Goal: Task Accomplishment & Management: Complete application form

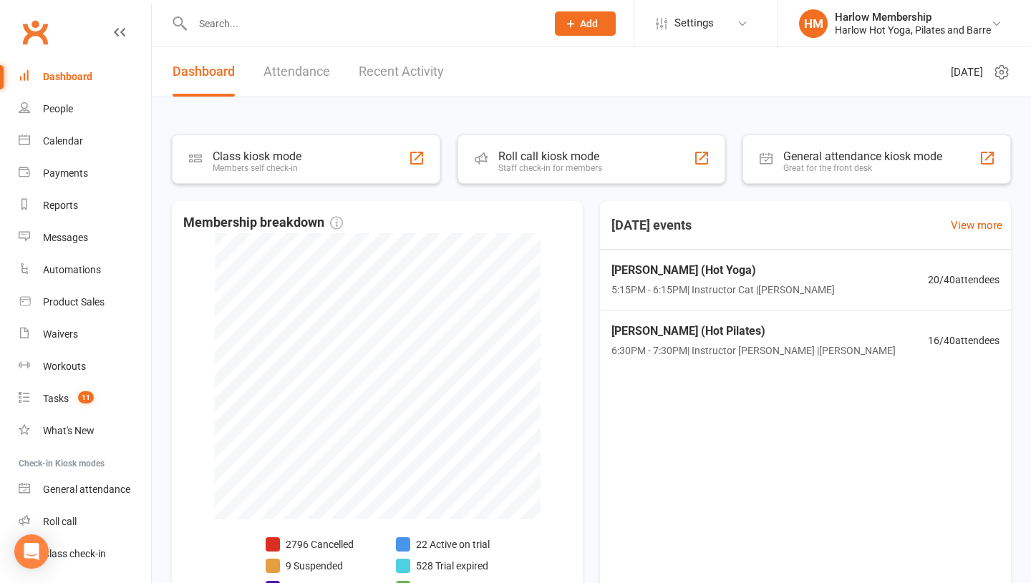
click at [570, 24] on icon at bounding box center [570, 23] width 13 height 13
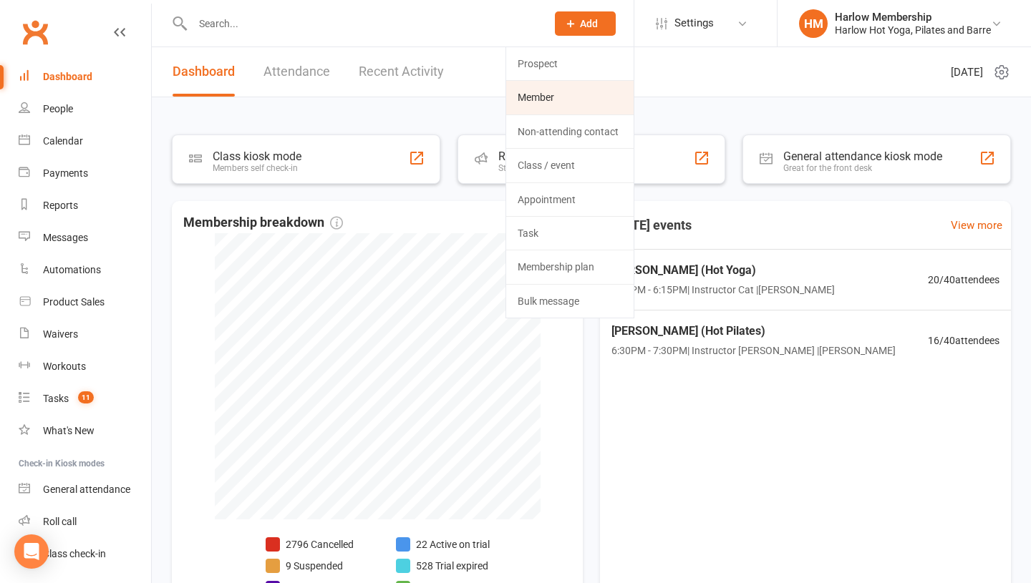
click at [573, 91] on link "Member" at bounding box center [569, 97] width 127 height 33
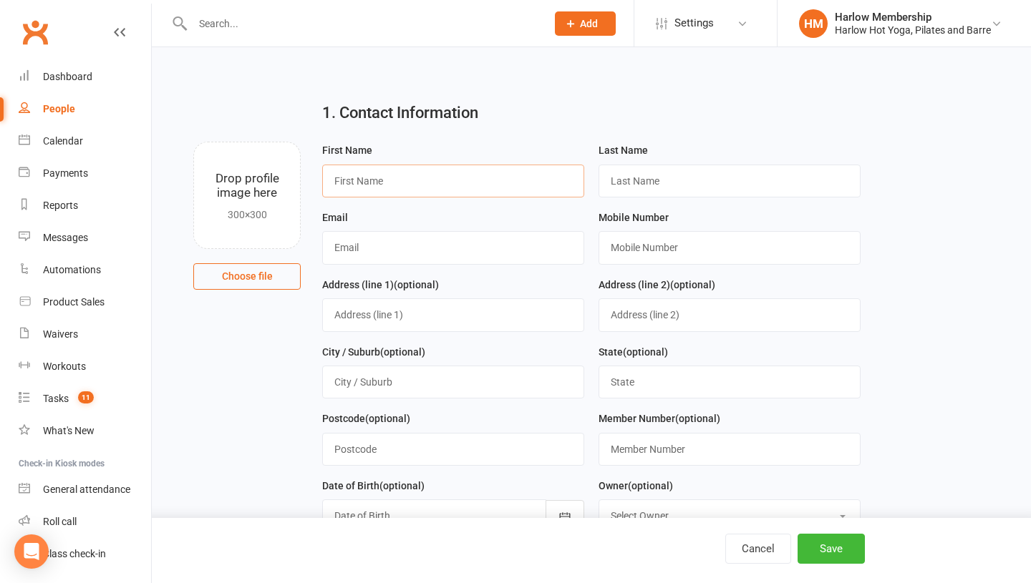
click at [394, 185] on input "text" at bounding box center [453, 181] width 262 height 33
type input "Sze"
type input "Ng"
type input "0431838322"
click at [343, 259] on input "text" at bounding box center [453, 247] width 262 height 33
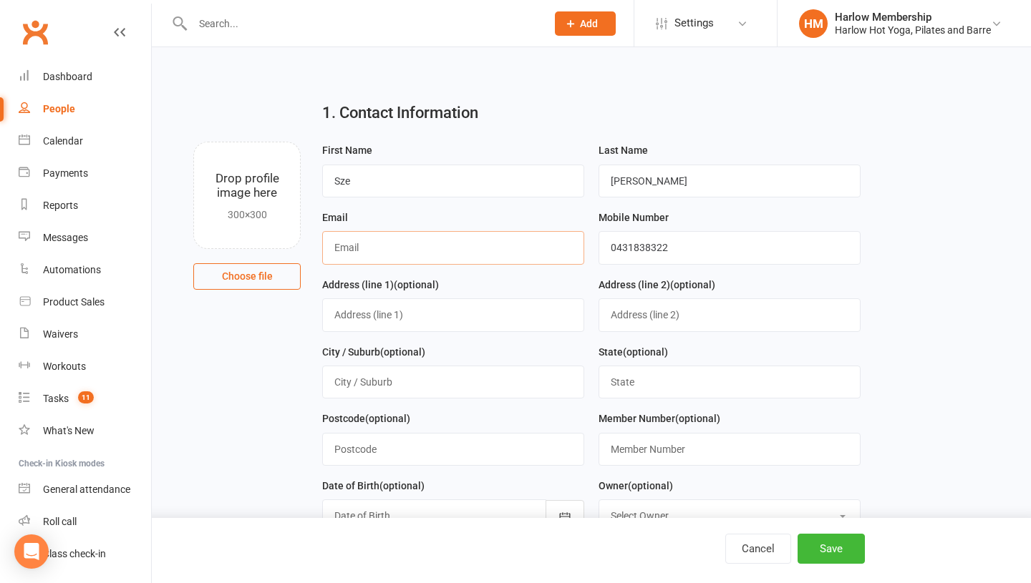
type input "[PERSON_NAME][EMAIL_ADDRESS][PERSON_NAME][DOMAIN_NAME]"
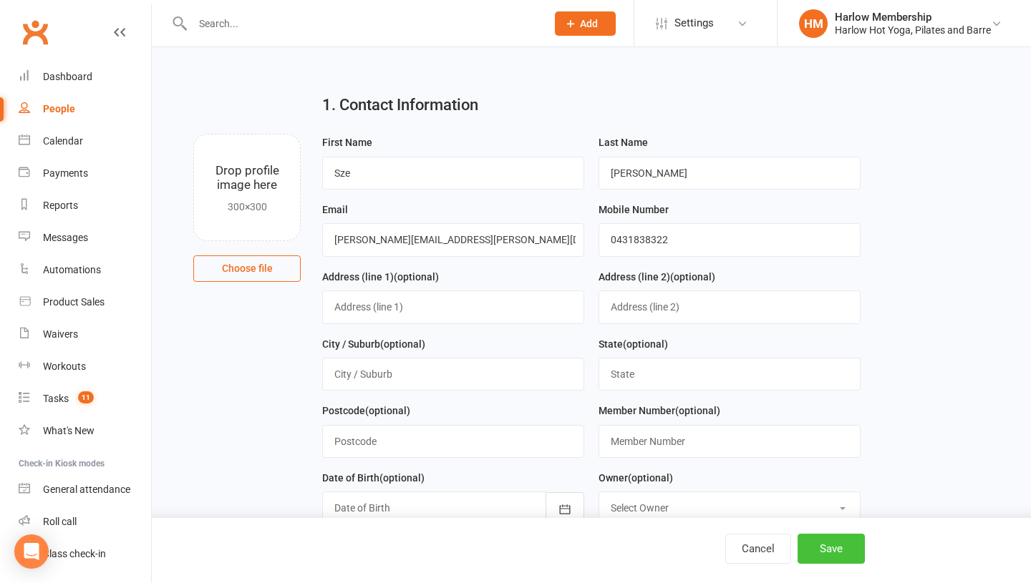
click at [815, 545] on button "Save" at bounding box center [830, 549] width 67 height 30
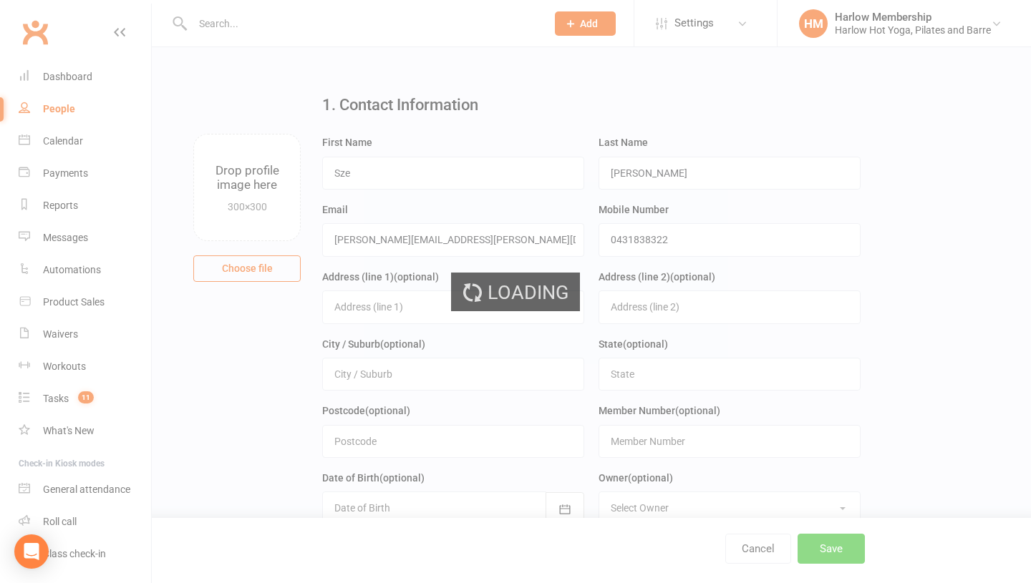
scroll to position [0, 0]
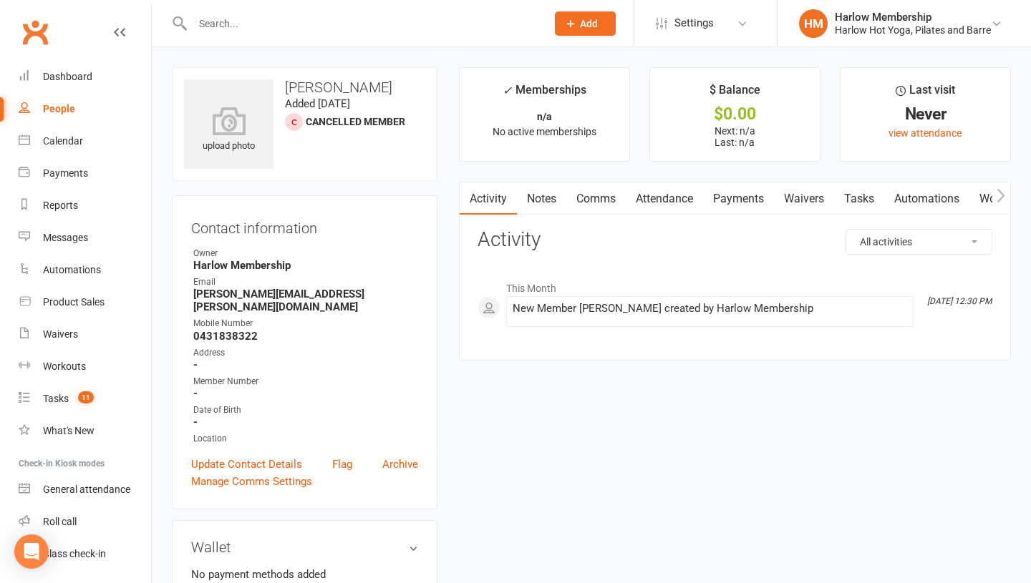
click at [581, 201] on link "Comms" at bounding box center [595, 199] width 59 height 33
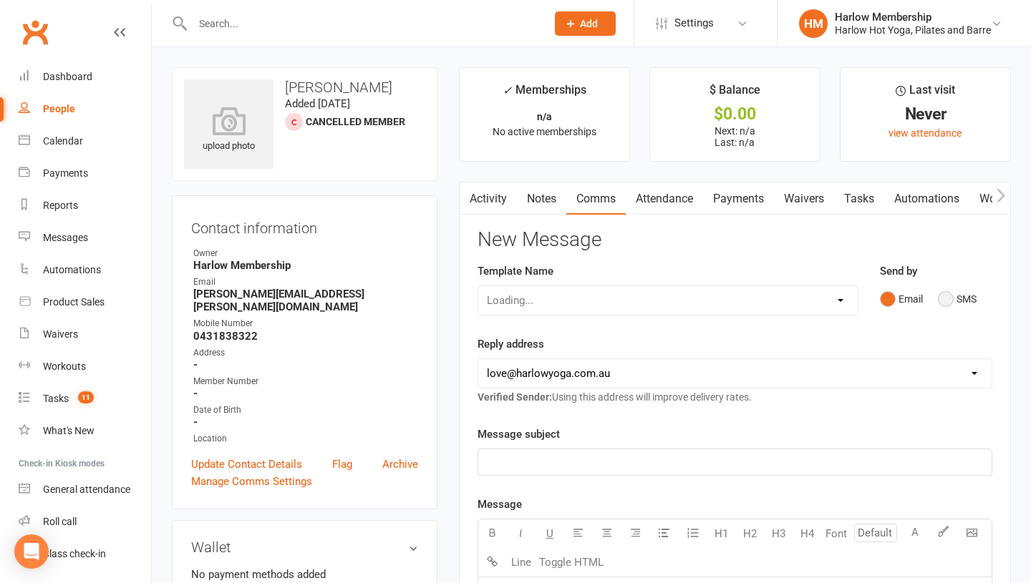
click at [948, 301] on button "SMS" at bounding box center [957, 299] width 39 height 27
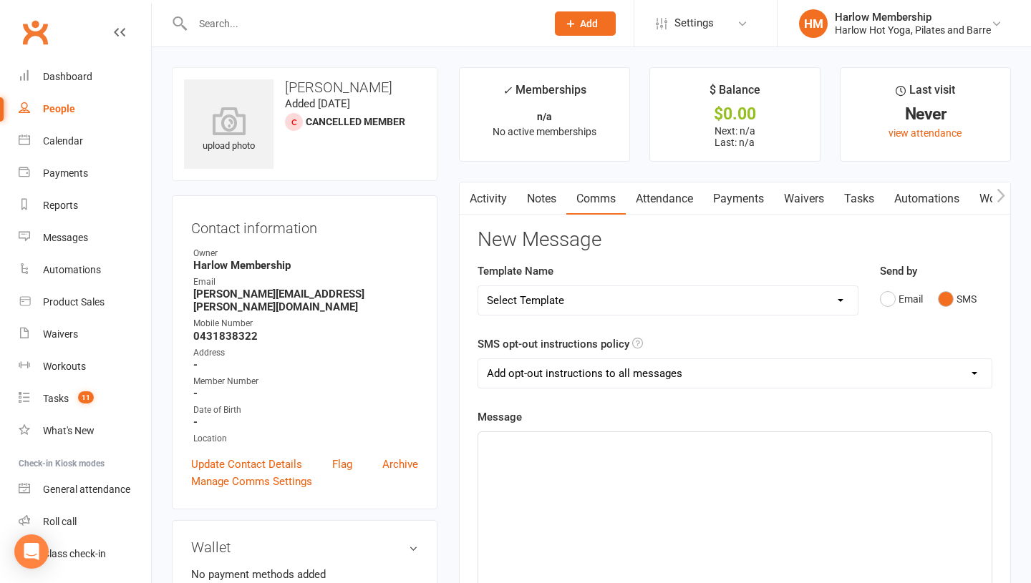
click at [687, 515] on div "﻿" at bounding box center [734, 539] width 513 height 215
click at [631, 441] on span "Hey lovely! It's Krystyna from harlow Hot Yoga & Pilates." at bounding box center [667, 445] width 361 height 13
click at [776, 449] on p "Hey lovely! It's Krystyna from Harlow Hot Yoga & Pilates." at bounding box center [735, 445] width 496 height 17
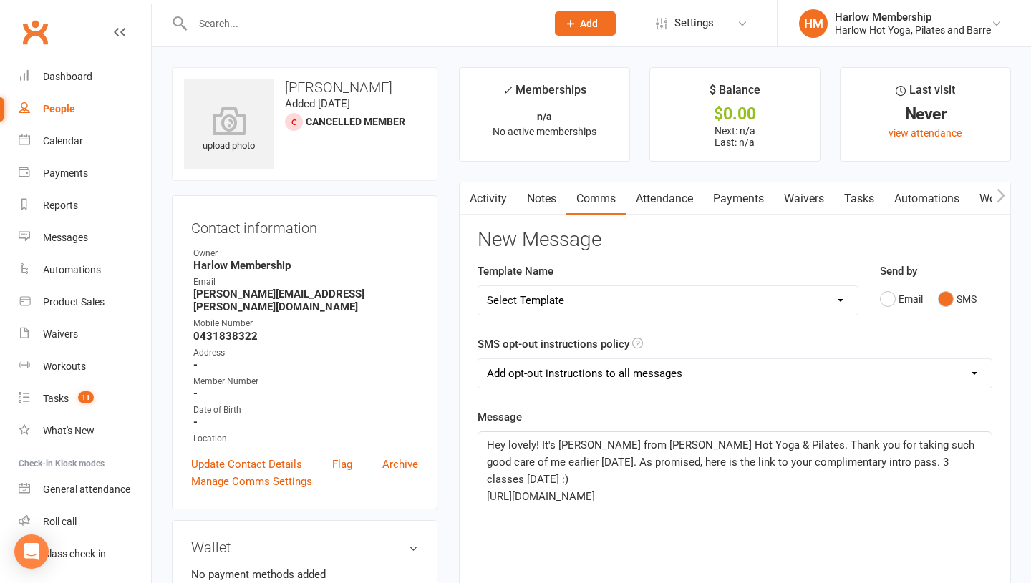
click at [961, 462] on p "Hey lovely! It's Krystyna from Harlow Hot Yoga & Pilates. Thank you for taking …" at bounding box center [735, 463] width 496 height 52
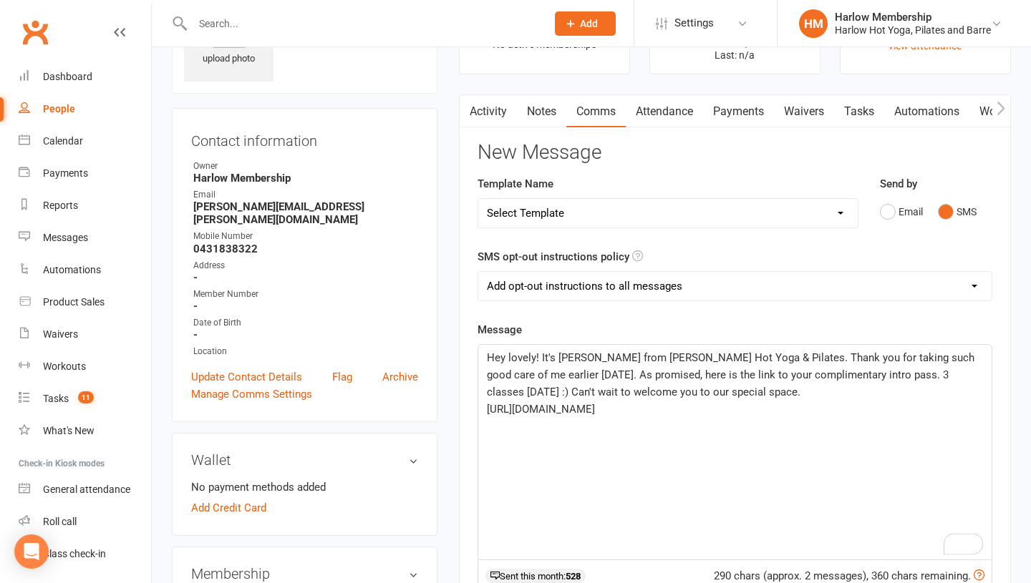
scroll to position [89, 0]
drag, startPoint x: 706, startPoint y: 424, endPoint x: 486, endPoint y: 411, distance: 220.8
click at [486, 411] on div "Hey lovely! It's Krystyna from Harlow Hot Yoga & Pilates. Thank you for taking …" at bounding box center [734, 451] width 513 height 215
copy span "https://app.clubworx.com/s/cB3yu7BD"
click at [540, 375] on span "Hey lovely! It's Krystyna from Harlow Hot Yoga & Pilates. Thank you for taking …" at bounding box center [732, 373] width 490 height 47
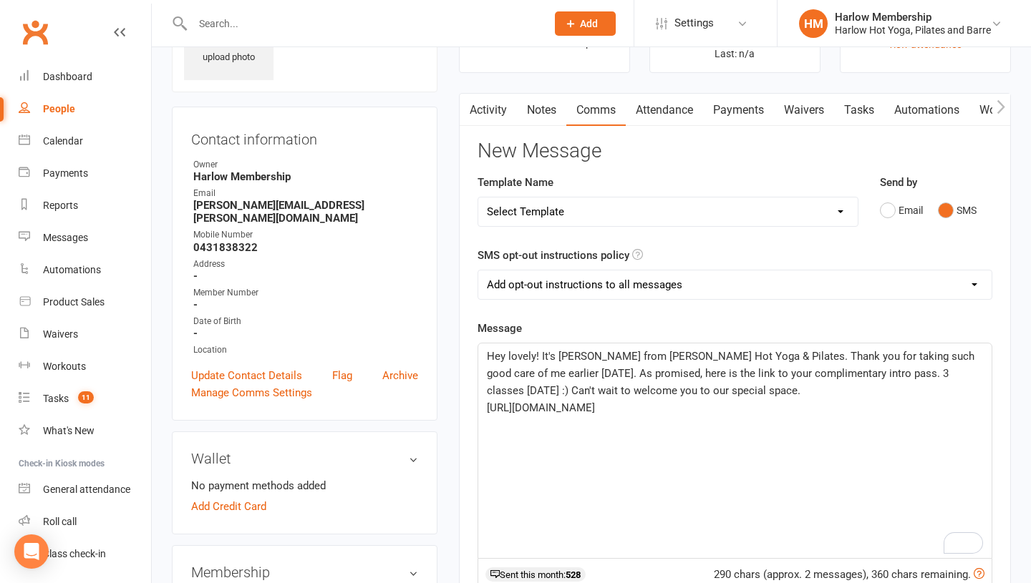
click at [749, 362] on span "Hey lovely! It's Krystyna from Harlow Hot Yoga & Pilates. Thank you for taking …" at bounding box center [732, 373] width 490 height 47
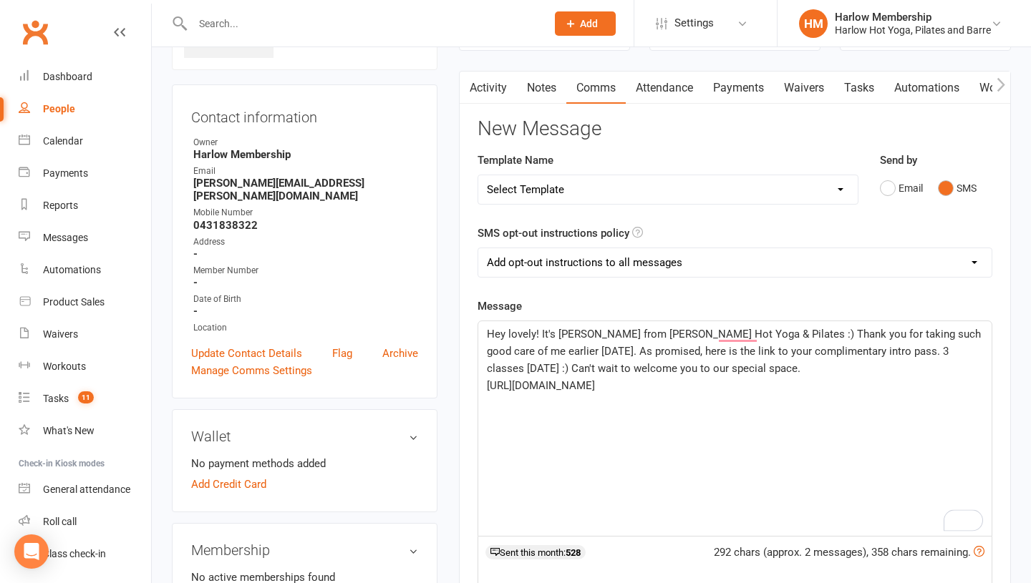
scroll to position [112, 0]
click at [790, 409] on div "Hey lovely! It's Krystyna from Harlow Hot Yoga & Pilates. Thank you for taking …" at bounding box center [734, 428] width 513 height 215
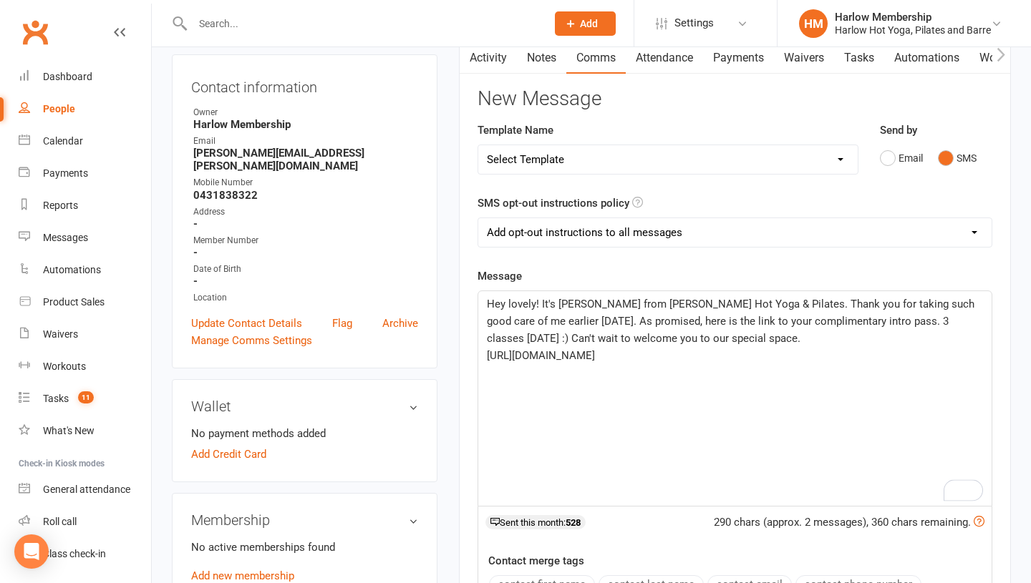
scroll to position [144, 0]
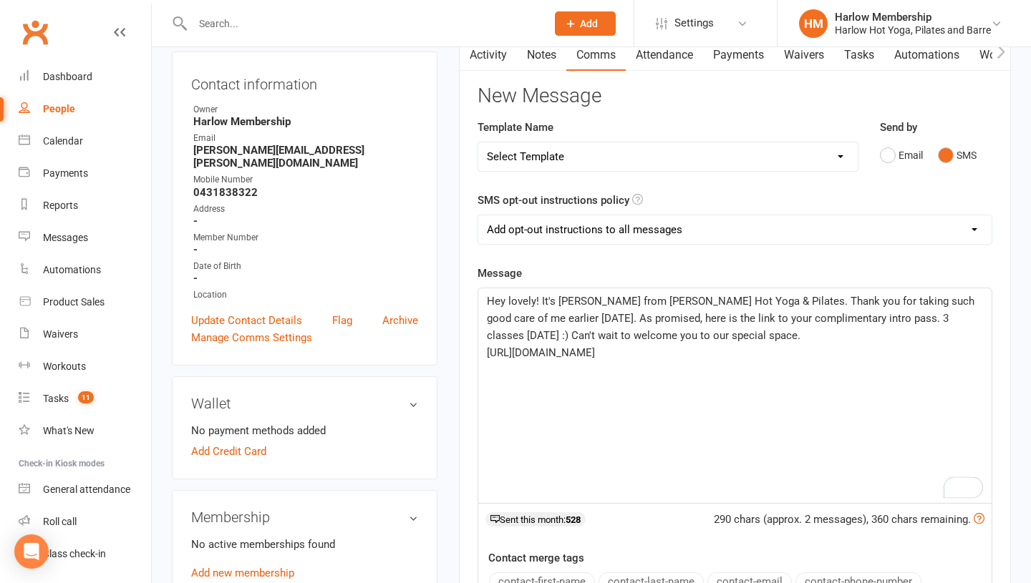
click at [845, 320] on span "Hey lovely! It's Krystyna from Harlow Hot Yoga & Pilates. Thank you for taking …" at bounding box center [732, 318] width 490 height 47
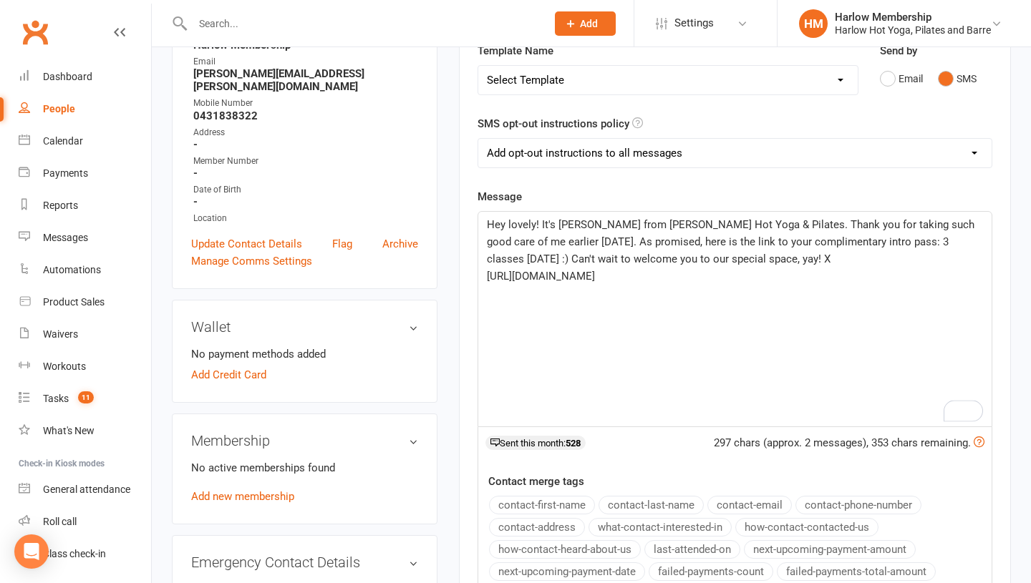
scroll to position [223, 0]
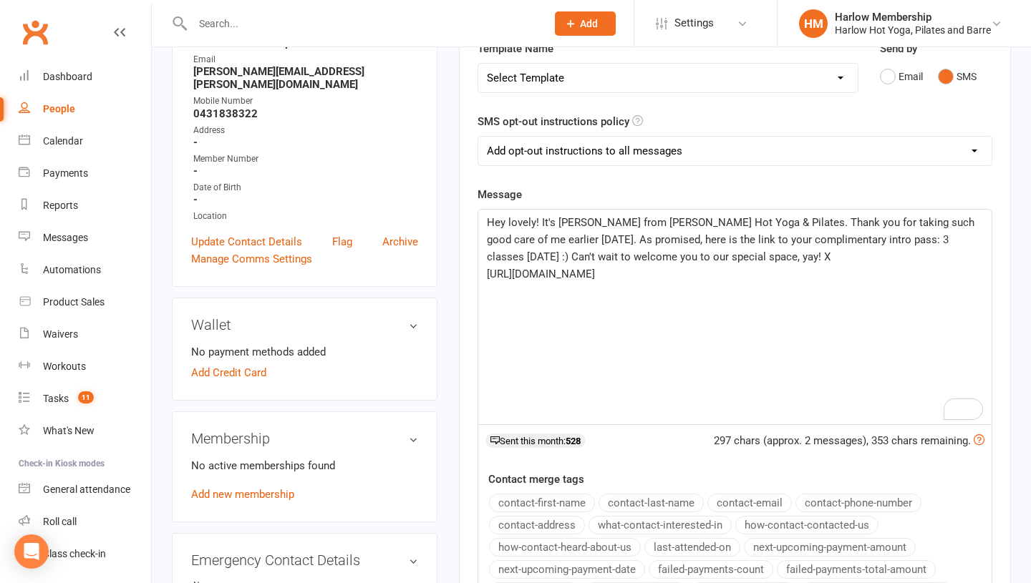
click at [846, 235] on span "Hey lovely! It's Krystyna from Harlow Hot Yoga & Pilates. Thank you for taking …" at bounding box center [732, 239] width 490 height 47
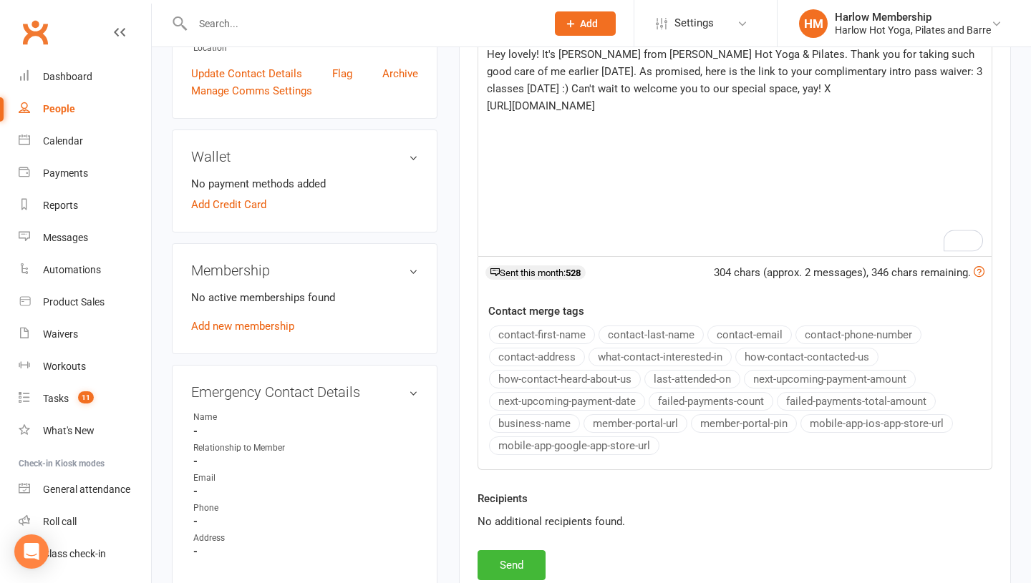
scroll to position [124, 0]
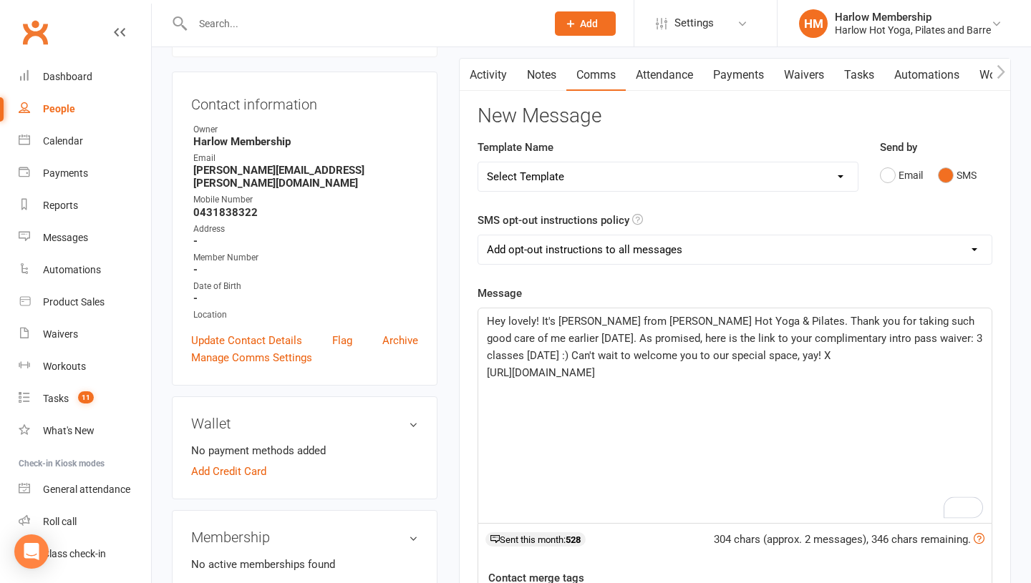
click at [516, 242] on select "Add opt-out instructions to all messages Add opt-out instructions for messages …" at bounding box center [734, 249] width 513 height 29
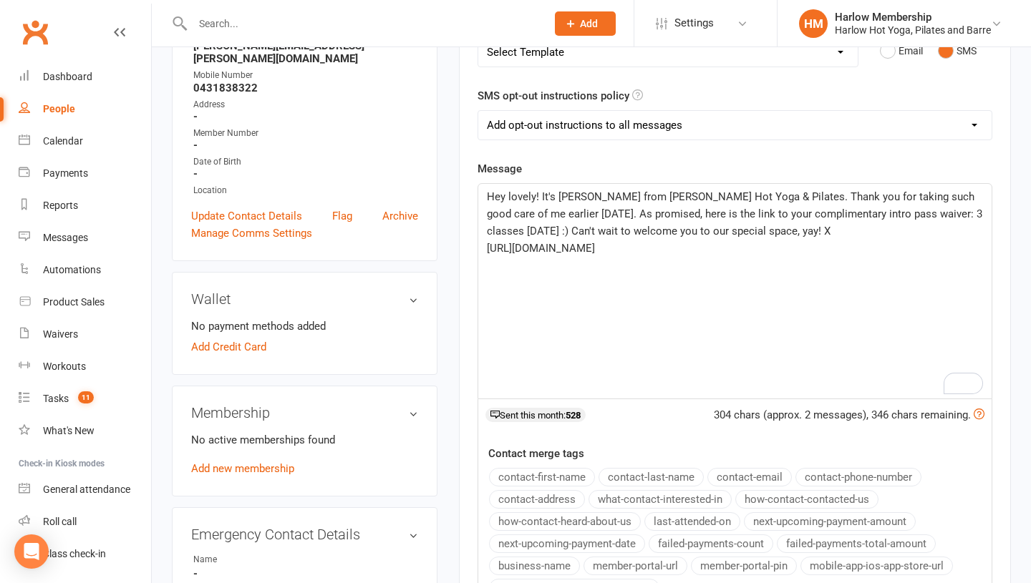
scroll to position [243, 0]
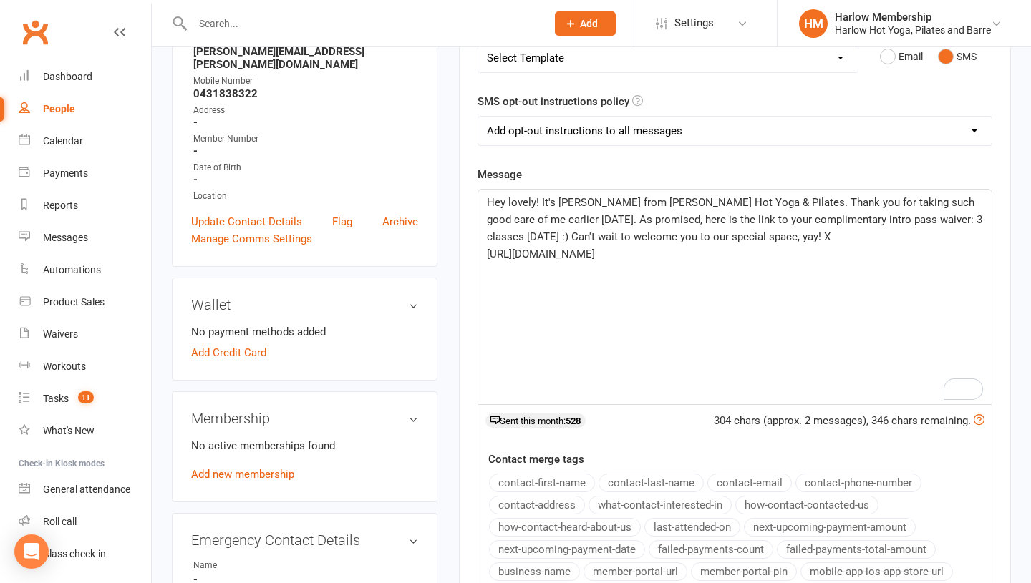
click at [735, 241] on span "Hey lovely! It's Krystyna from Harlow Hot Yoga & Pilates. Thank you for taking …" at bounding box center [736, 219] width 498 height 47
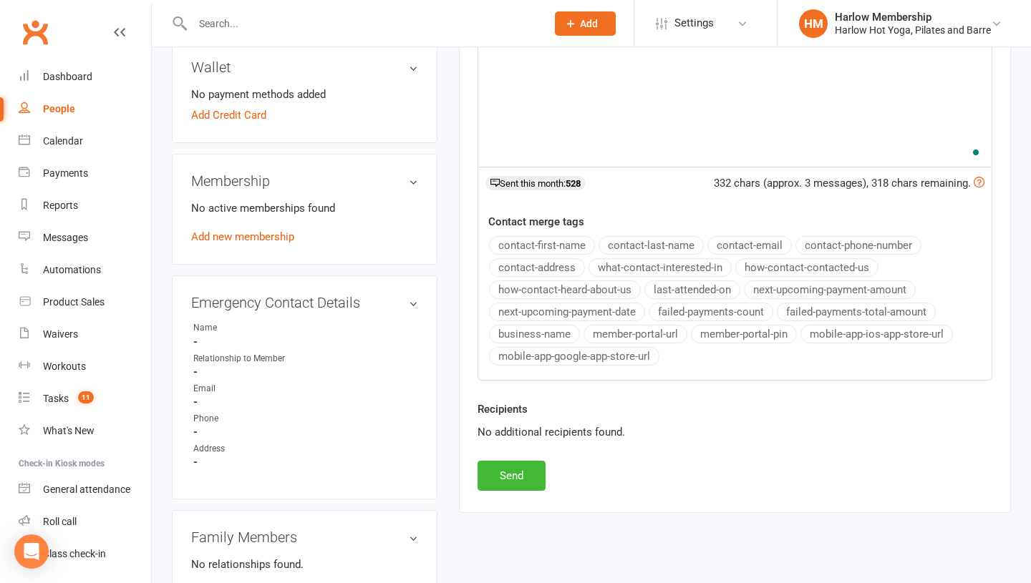
scroll to position [498, 0]
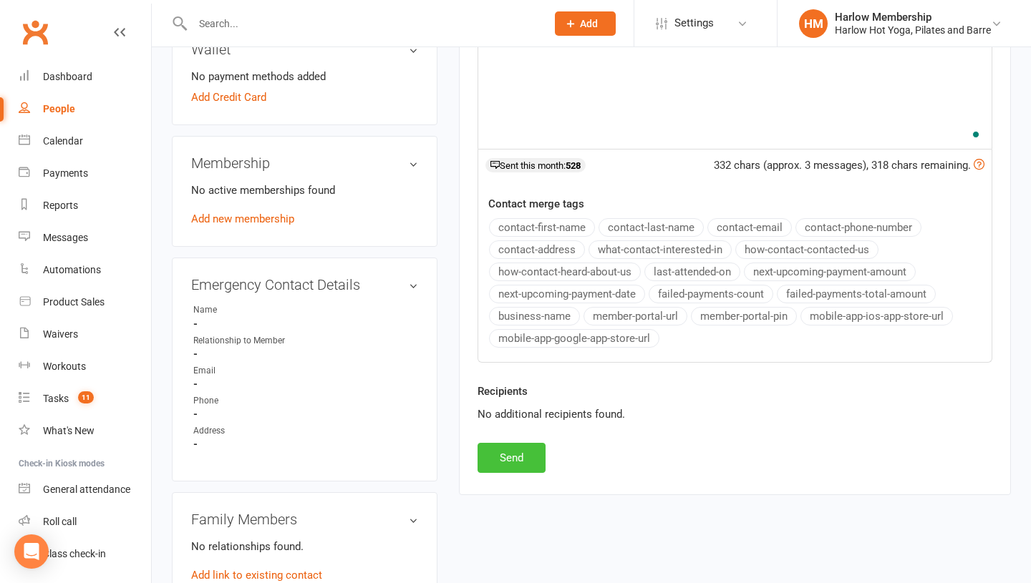
click at [515, 461] on button "Send" at bounding box center [511, 458] width 68 height 30
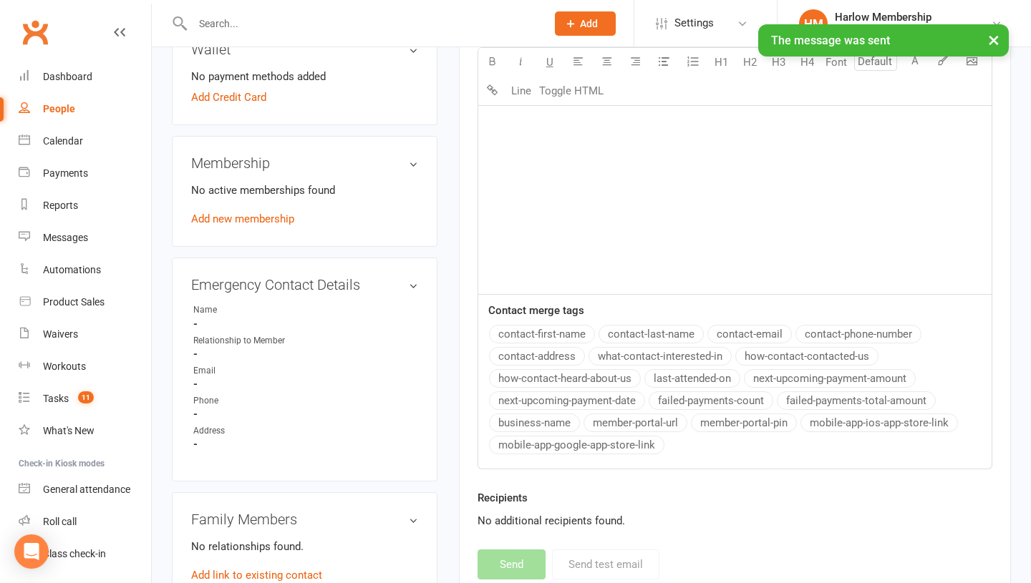
scroll to position [0, 0]
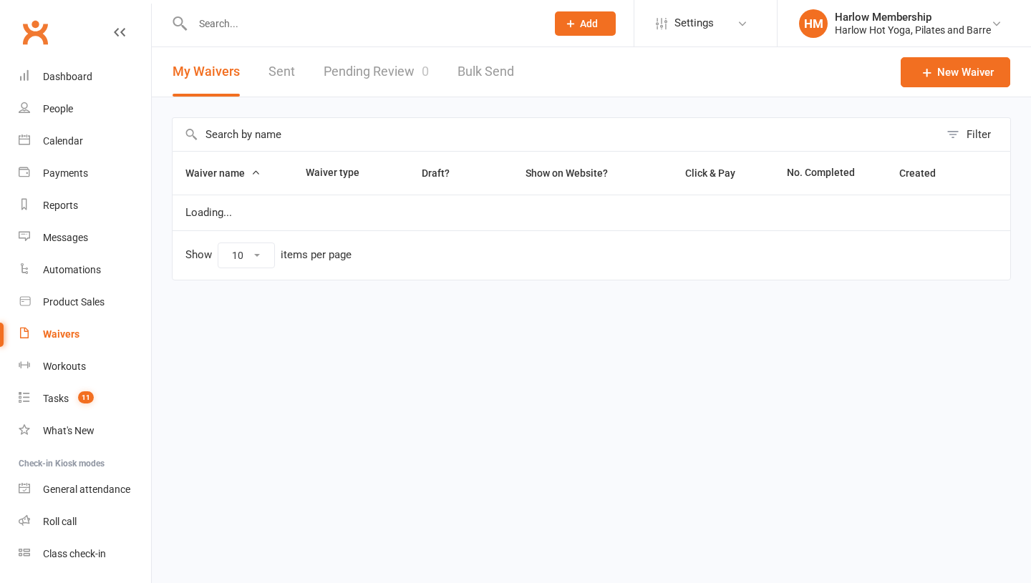
select select "100"
click at [289, 72] on link "Sent" at bounding box center [281, 71] width 26 height 49
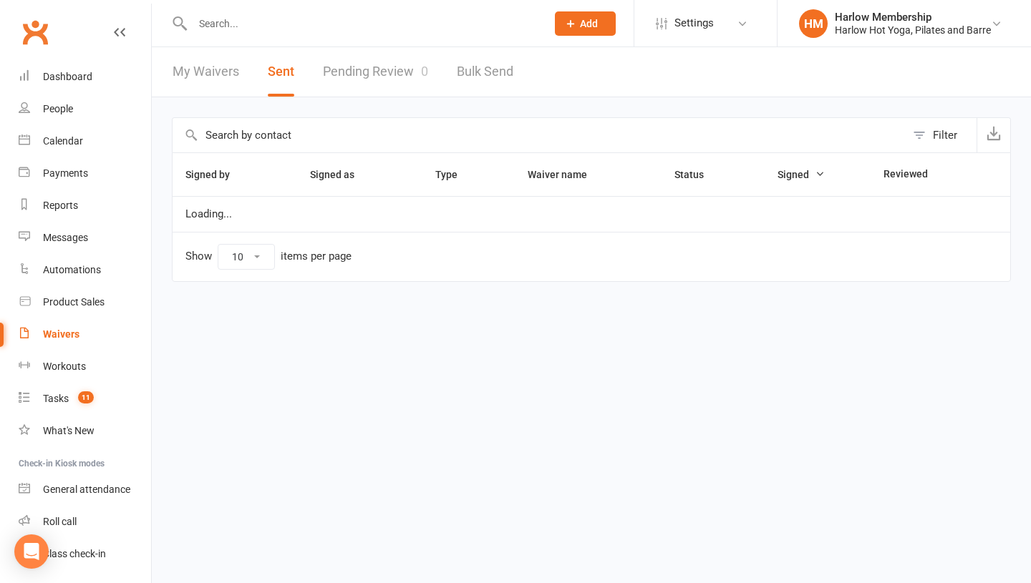
select select "100"
click at [348, 72] on link "Pending Review 0" at bounding box center [375, 71] width 105 height 49
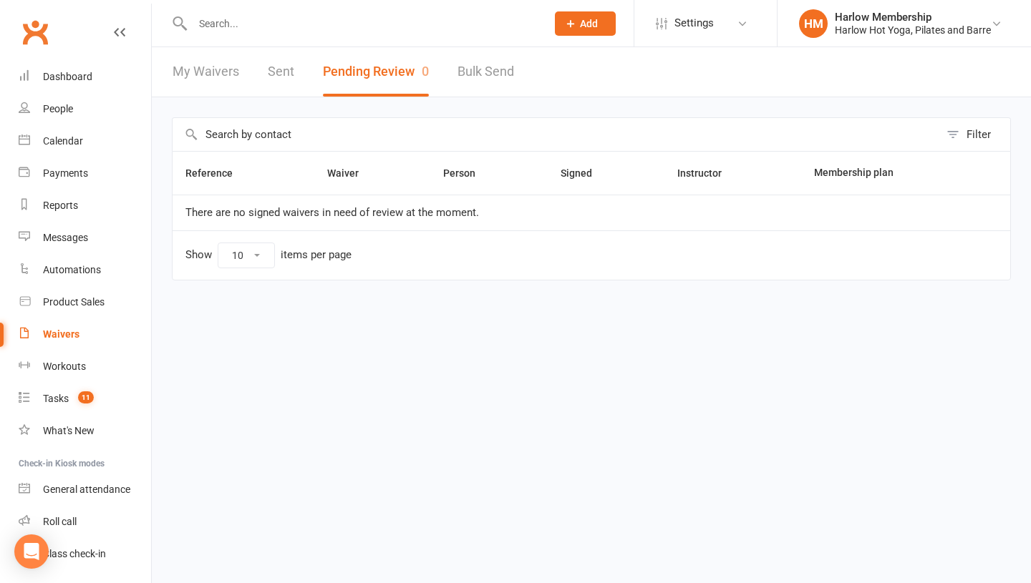
click at [208, 71] on link "My Waivers" at bounding box center [206, 71] width 67 height 49
select select "100"
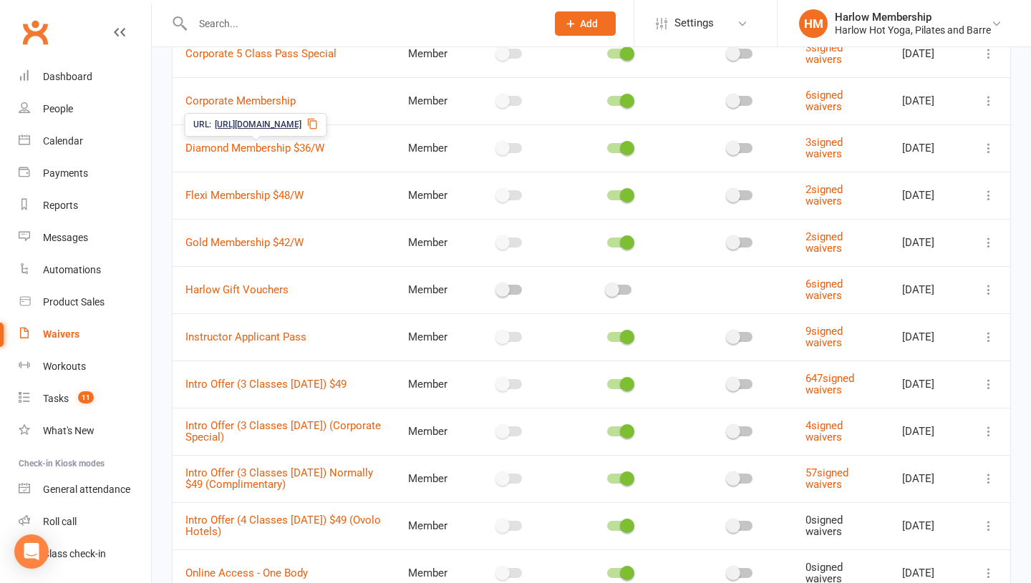
scroll to position [312, 0]
click at [324, 449] on icon at bounding box center [317, 447] width 11 height 11
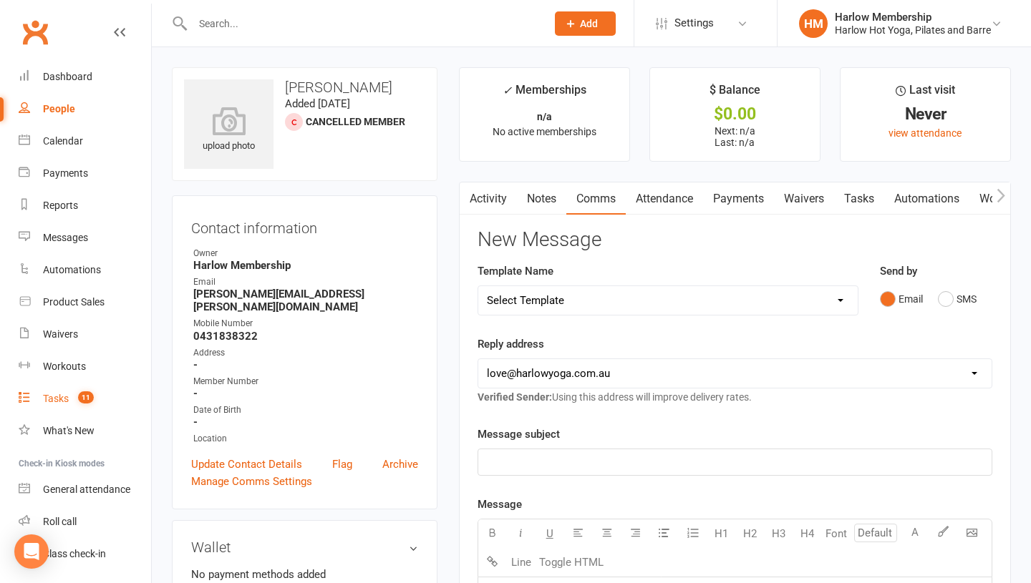
click at [77, 387] on link "Tasks 11" at bounding box center [85, 399] width 132 height 32
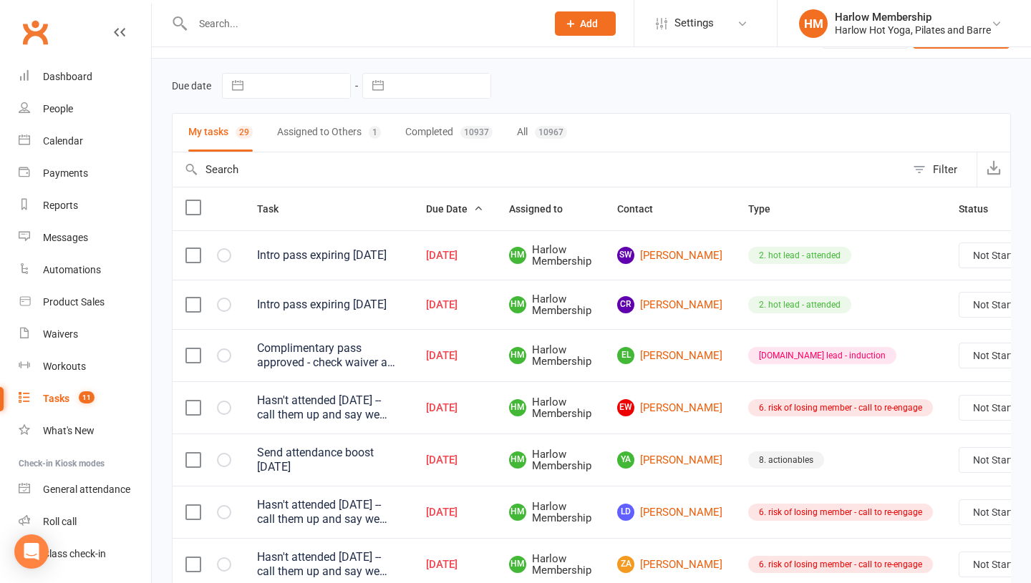
scroll to position [39, 0]
click at [966, 257] on select "Not Started In Progress Waiting Complete" at bounding box center [1012, 255] width 106 height 24
click at [655, 258] on link "SW [PERSON_NAME]" at bounding box center [669, 254] width 105 height 17
